Goal: Task Accomplishment & Management: Use online tool/utility

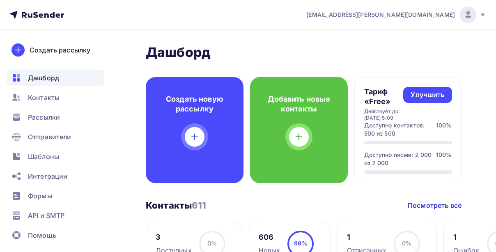
click at [469, 11] on img at bounding box center [468, 15] width 10 height 10
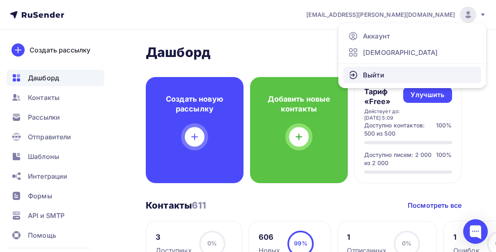
click at [405, 70] on link "Выйти" at bounding box center [412, 75] width 138 height 16
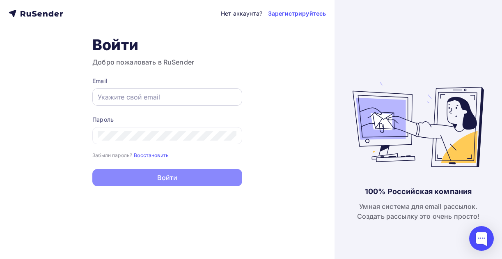
click at [143, 96] on input "text" at bounding box center [167, 97] width 139 height 10
type input "[PERSON_NAME][EMAIL_ADDRESS][DOMAIN_NAME]"
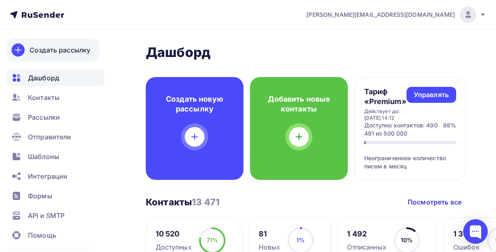
click at [53, 45] on div "Создать рассылку" at bounding box center [60, 50] width 61 height 10
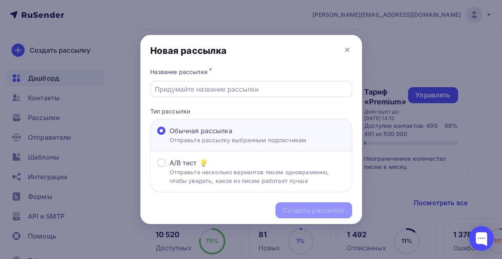
click at [228, 87] on input "text" at bounding box center [251, 89] width 193 height 10
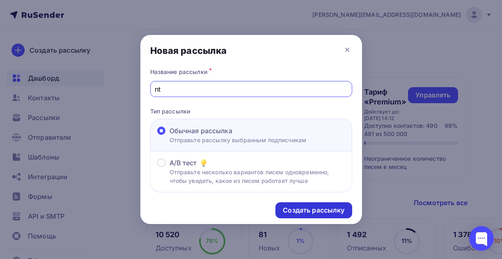
type input "n"
type input "тест"
click at [316, 210] on div "Создать рассылку" at bounding box center [314, 209] width 62 height 9
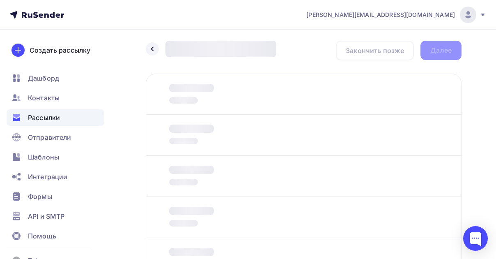
scroll to position [2, 0]
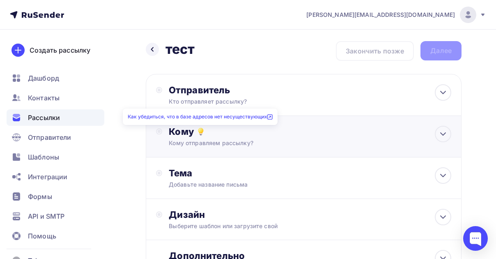
click at [204, 130] on icon at bounding box center [201, 131] width 10 height 10
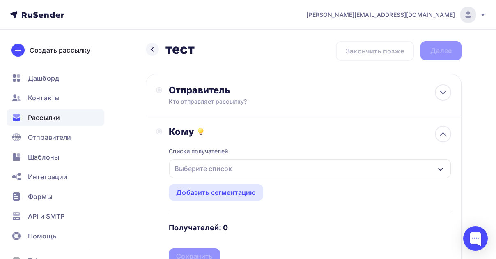
click at [221, 164] on div "Выберите список" at bounding box center [203, 168] width 64 height 15
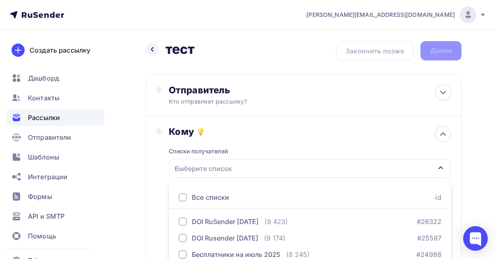
scroll to position [138, 0]
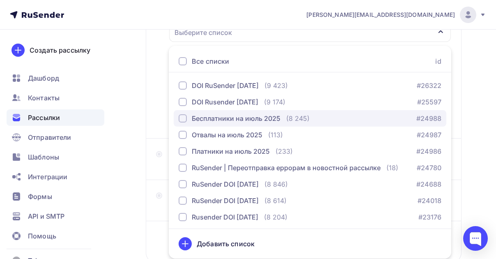
click at [185, 119] on div "button" at bounding box center [183, 118] width 8 height 8
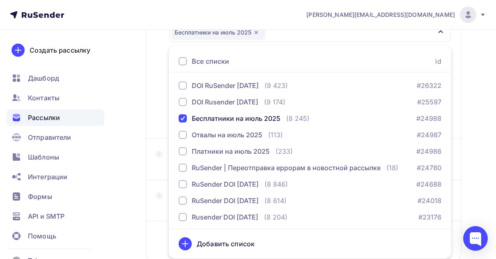
click at [132, 117] on div "Назад тест тест Закончить позже Далее Отправитель Кто отправляет рассылку? Emai…" at bounding box center [248, 103] width 496 height 423
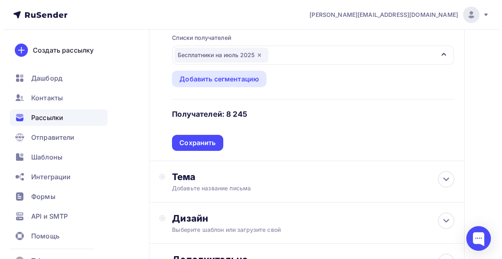
scroll to position [110, 0]
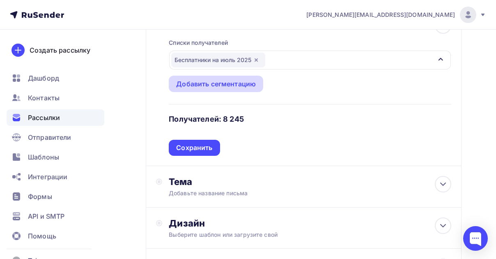
click at [219, 80] on div "Добавить сегментацию" at bounding box center [216, 84] width 80 height 10
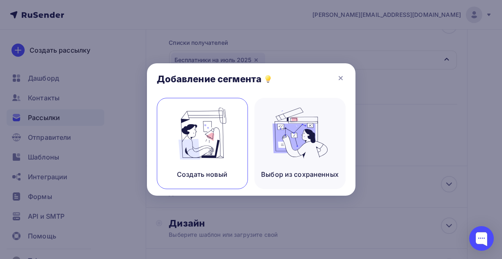
click at [211, 142] on img at bounding box center [202, 134] width 55 height 52
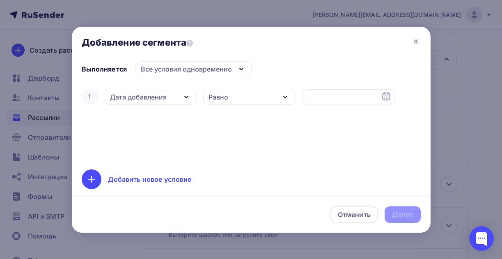
click at [161, 99] on div "Дата добавления" at bounding box center [138, 97] width 57 height 10
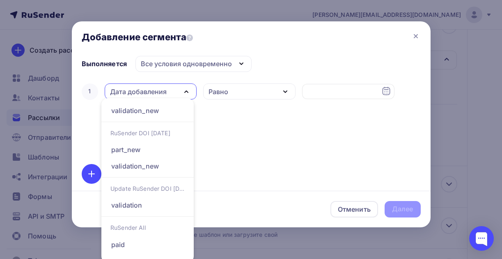
scroll to position [229, 0]
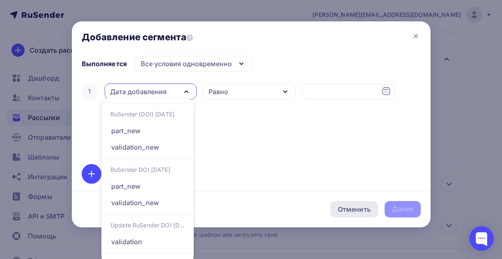
click at [343, 205] on div "Отменить" at bounding box center [354, 209] width 33 height 10
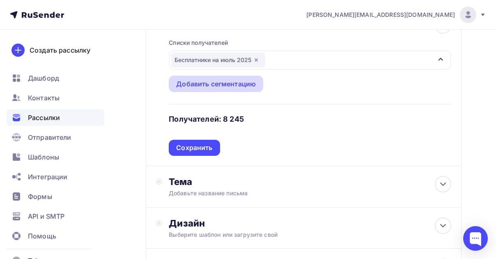
click at [224, 85] on div "Добавить сегментацию" at bounding box center [216, 84] width 80 height 10
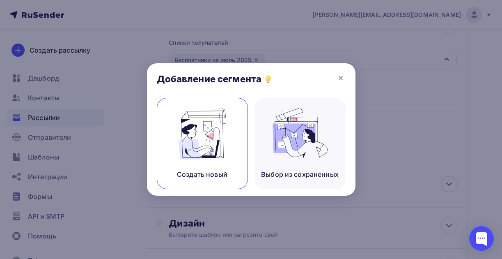
click at [195, 139] on img at bounding box center [202, 134] width 55 height 52
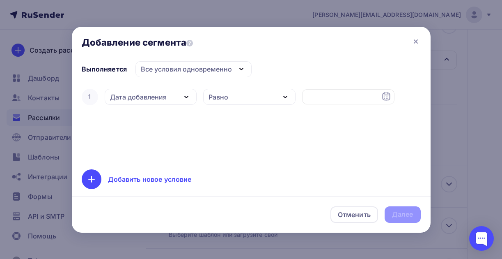
click at [148, 104] on div "Дата добавления" at bounding box center [151, 97] width 92 height 16
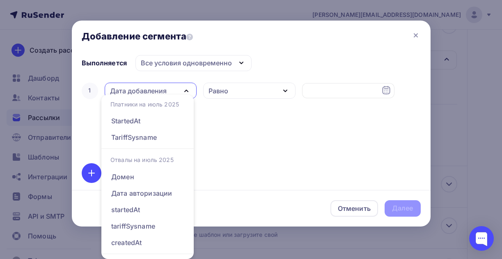
scroll to position [522, 0]
